Goal: Transaction & Acquisition: Register for event/course

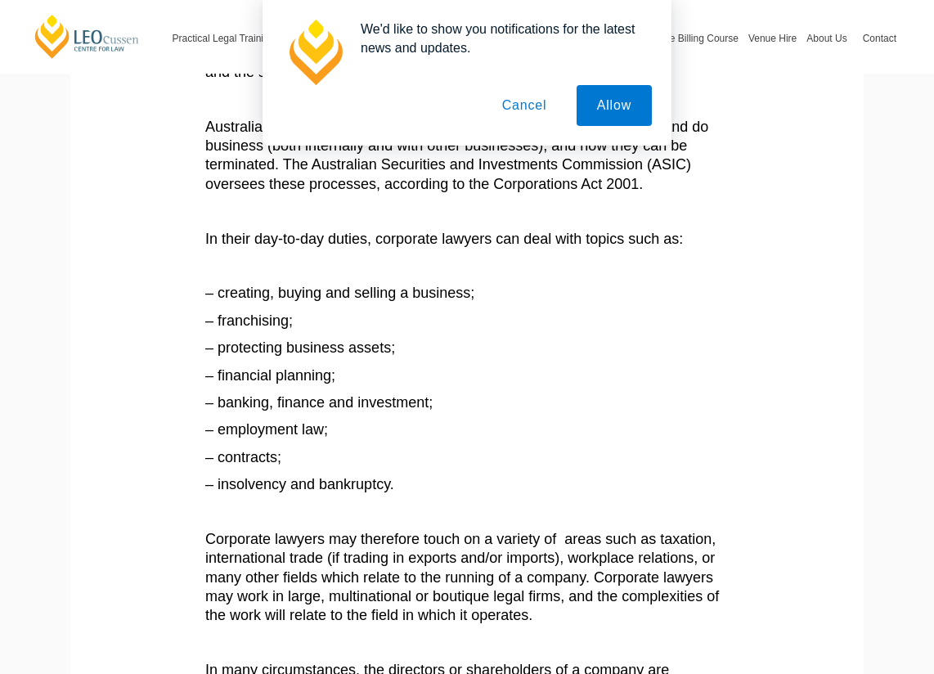
drag, startPoint x: 604, startPoint y: 110, endPoint x: 514, endPoint y: 105, distance: 90.1
click at [509, 110] on div "Allow Cancel" at bounding box center [467, 105] width 370 height 41
click at [512, 105] on button "Cancel" at bounding box center [525, 105] width 86 height 41
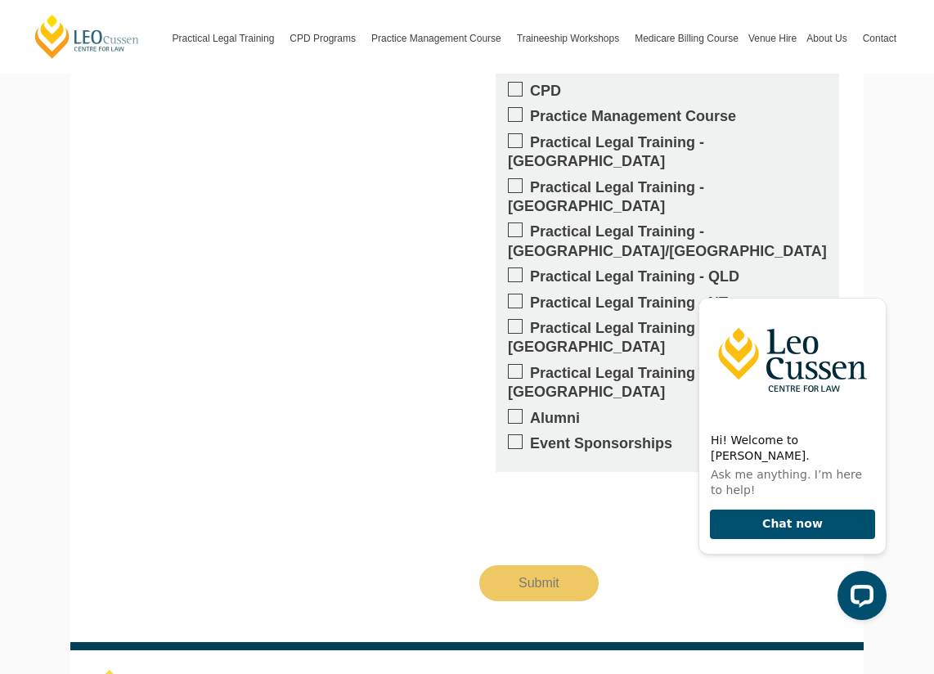
scroll to position [1945, 0]
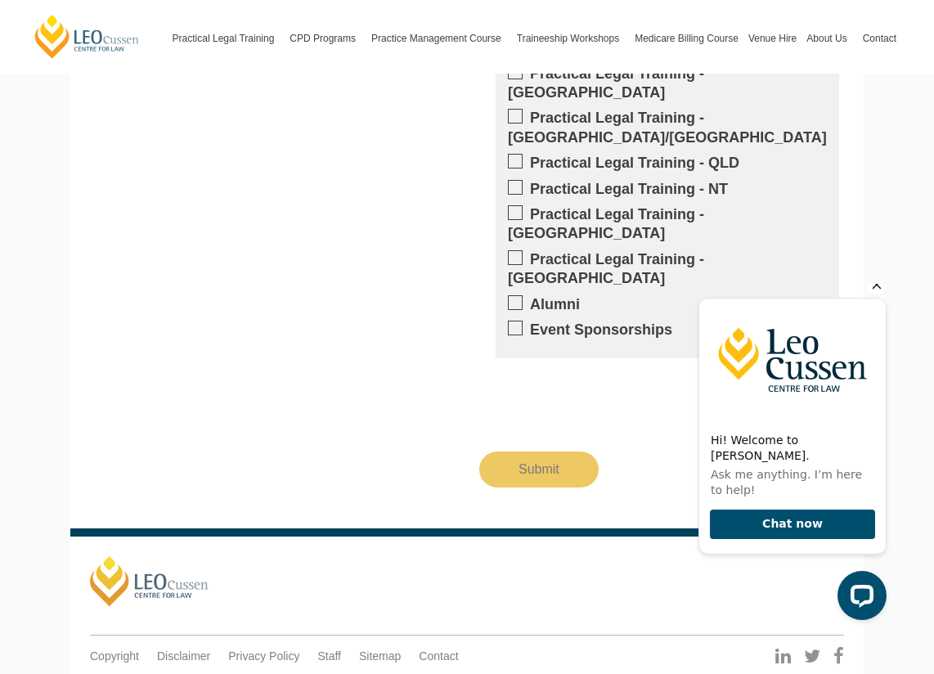
click at [873, 294] on icon "Hide greeting" at bounding box center [877, 285] width 20 height 20
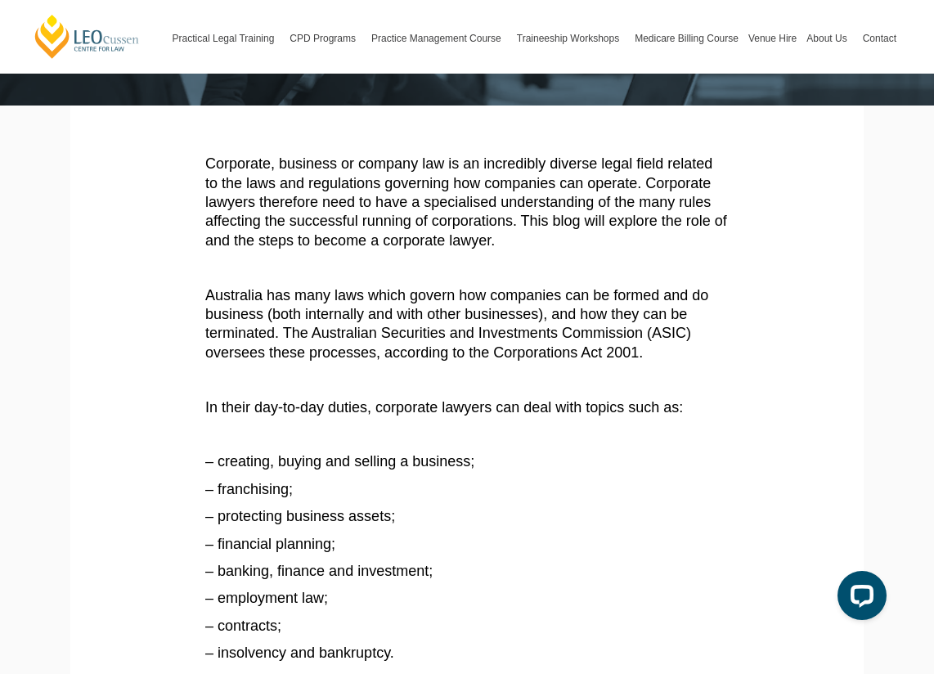
scroll to position [0, 0]
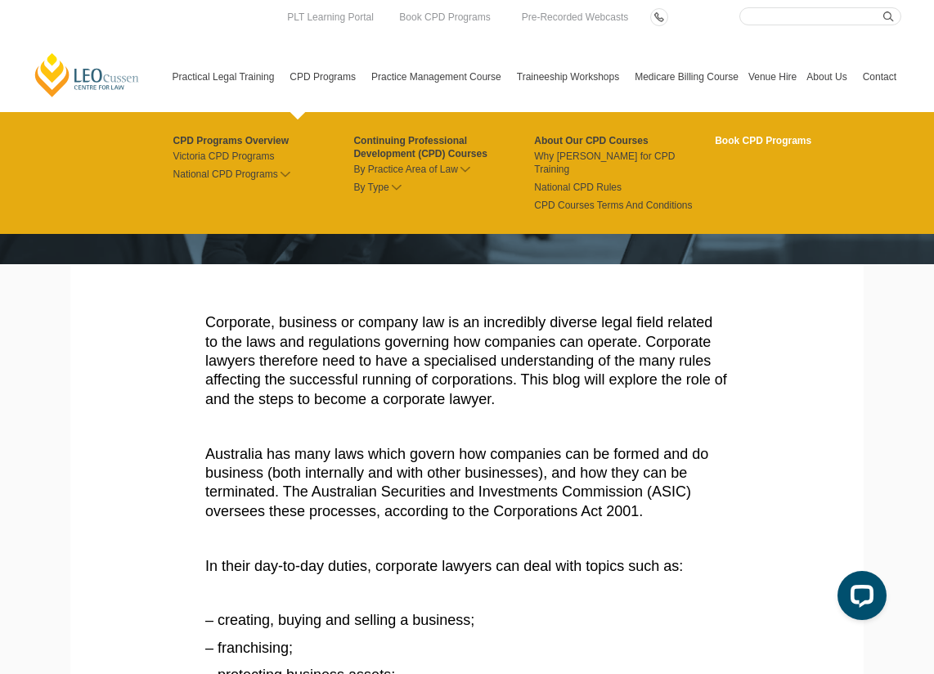
click at [758, 140] on link "Book CPD Programs" at bounding box center [805, 140] width 181 height 13
